Goal: Find specific page/section: Find specific page/section

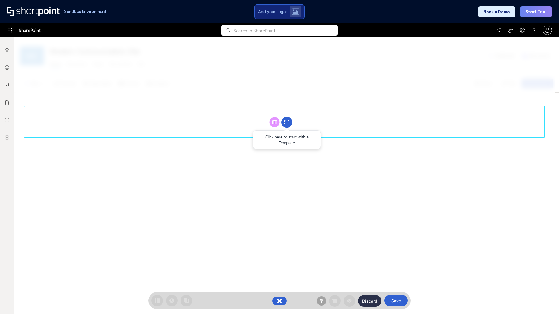
click at [287, 122] on circle at bounding box center [286, 122] width 11 height 11
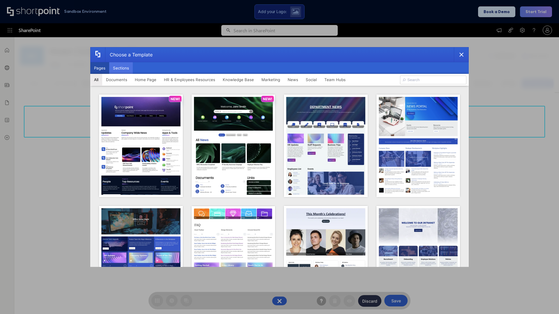
click at [121, 68] on button "Sections" at bounding box center [121, 68] width 24 height 12
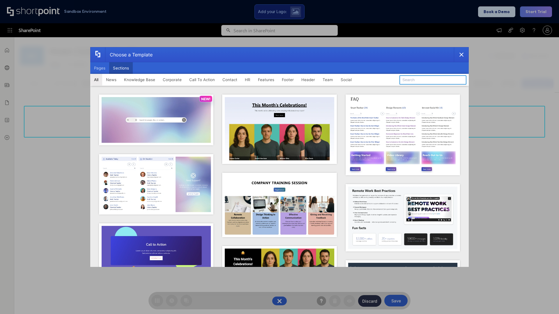
type input "FAQ 1"
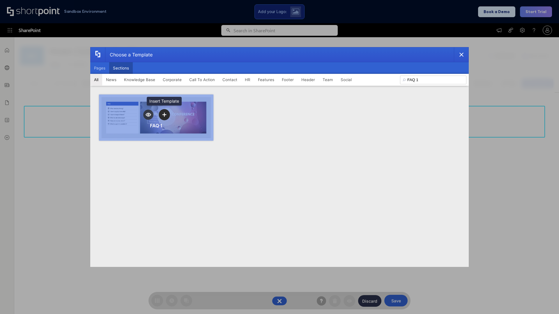
click at [164, 115] on icon "template selector" at bounding box center [164, 115] width 4 height 4
